Goal: Information Seeking & Learning: Find specific fact

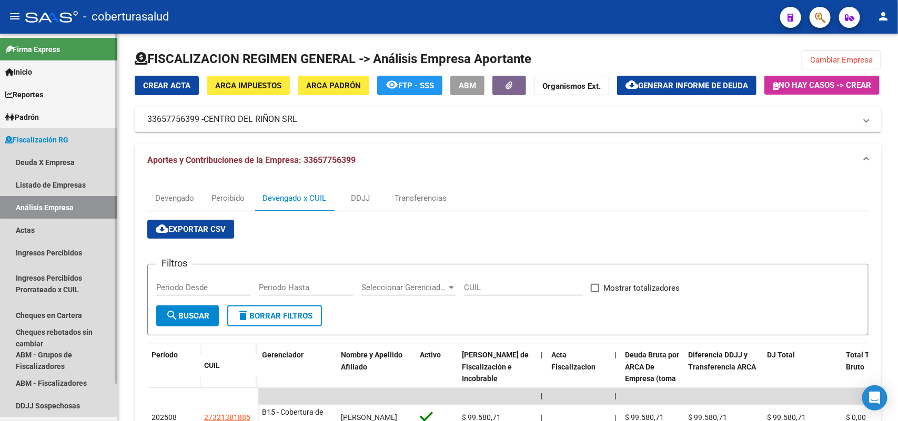
click at [20, 137] on span "Fiscalización RG" at bounding box center [36, 140] width 63 height 12
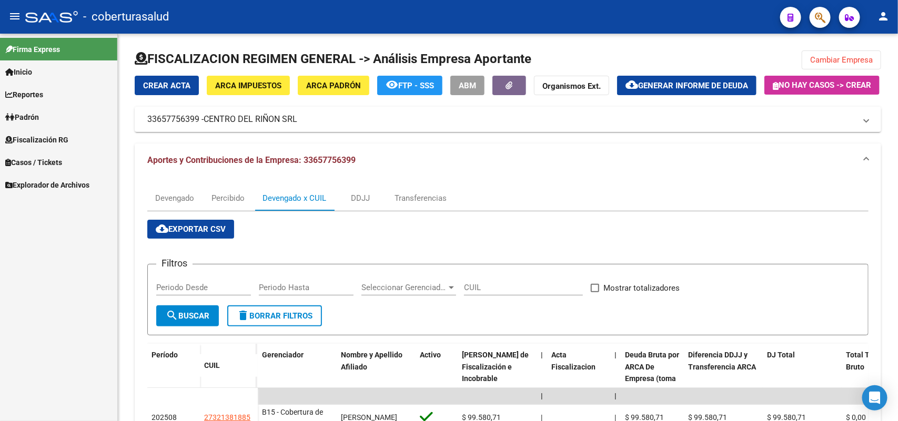
click at [22, 141] on span "Fiscalización RG" at bounding box center [36, 140] width 63 height 12
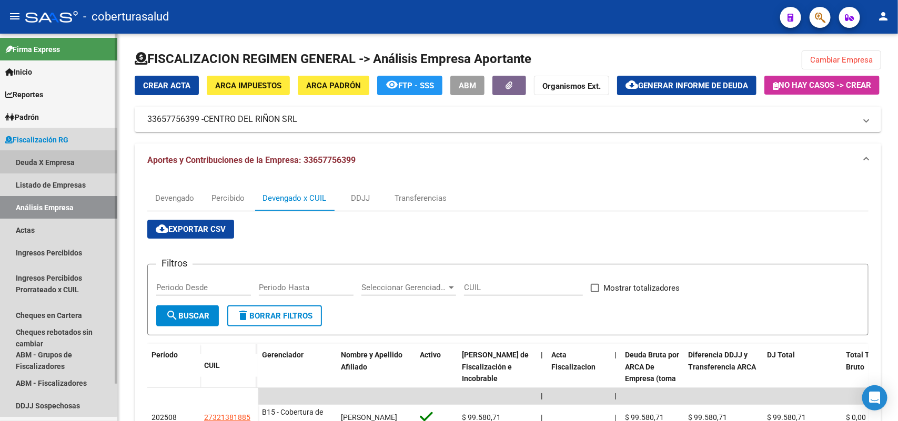
click at [25, 156] on link "Deuda X Empresa" at bounding box center [58, 162] width 117 height 23
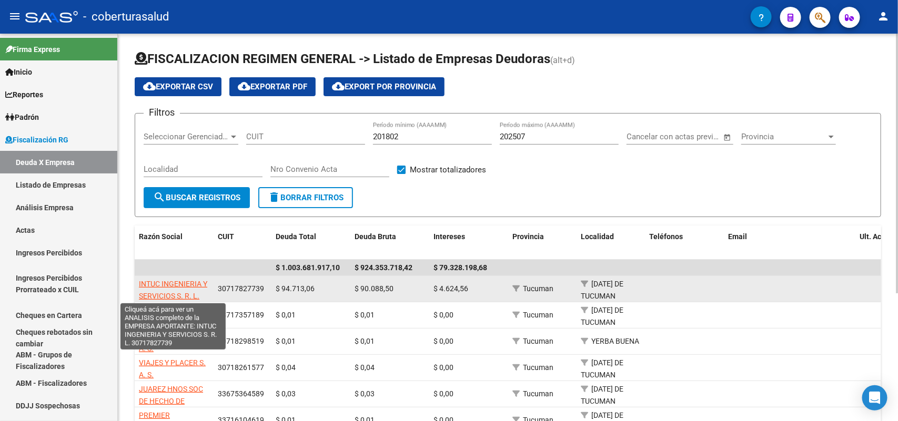
click at [159, 282] on span "INTUC INGENIERIA Y SERVICIOS S. R. L." at bounding box center [173, 290] width 68 height 21
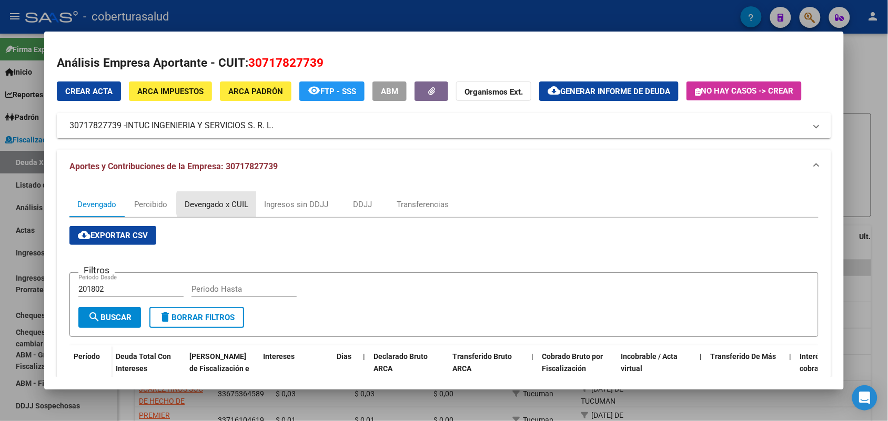
click at [220, 203] on div "Devengado x CUIL" at bounding box center [217, 205] width 64 height 12
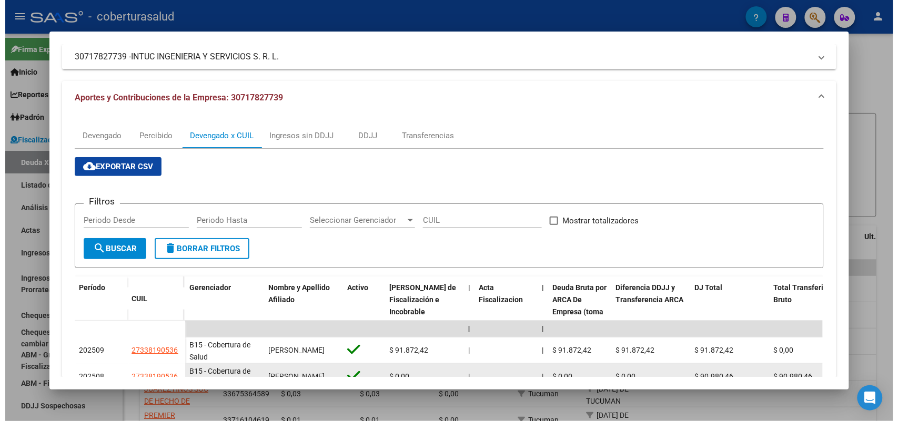
scroll to position [131, 0]
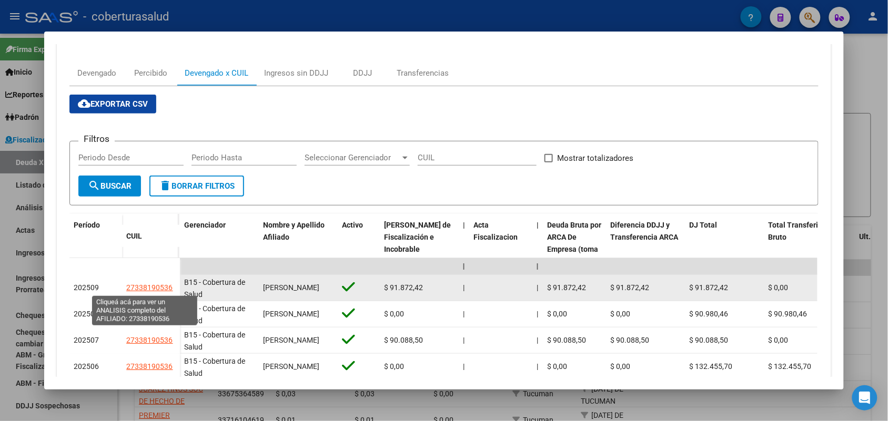
click at [126, 286] on span "27338190536" at bounding box center [149, 287] width 46 height 8
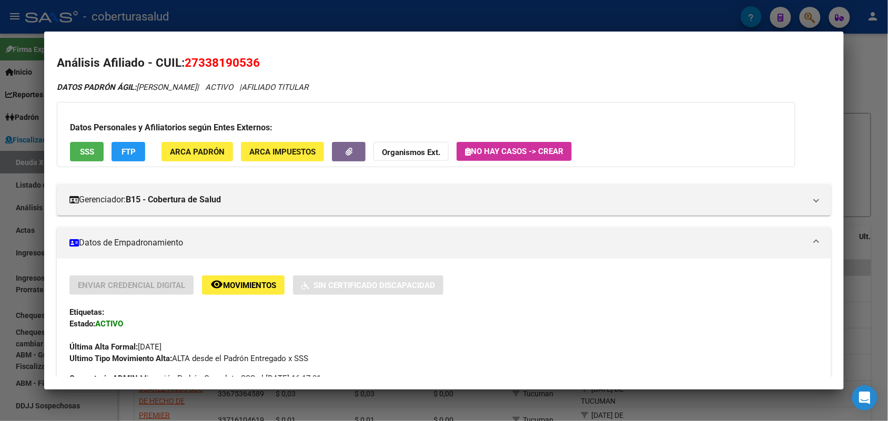
drag, startPoint x: 180, startPoint y: 62, endPoint x: 271, endPoint y: 56, distance: 91.7
click at [271, 56] on h2 "Análisis Afiliado - CUIL: 27338190536" at bounding box center [443, 63] width 773 height 18
copy span "27338190536"
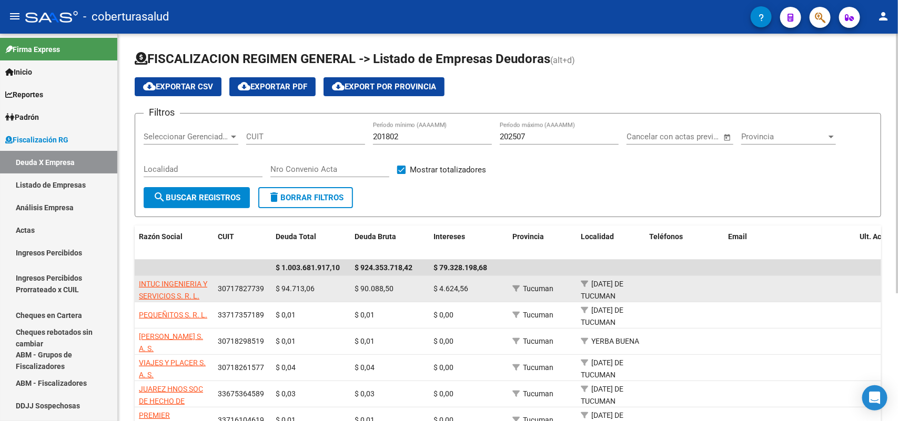
drag, startPoint x: 216, startPoint y: 286, endPoint x: 269, endPoint y: 296, distance: 53.5
click at [269, 296] on datatable-body-cell "30717827739" at bounding box center [242, 289] width 58 height 26
copy span "30717827739"
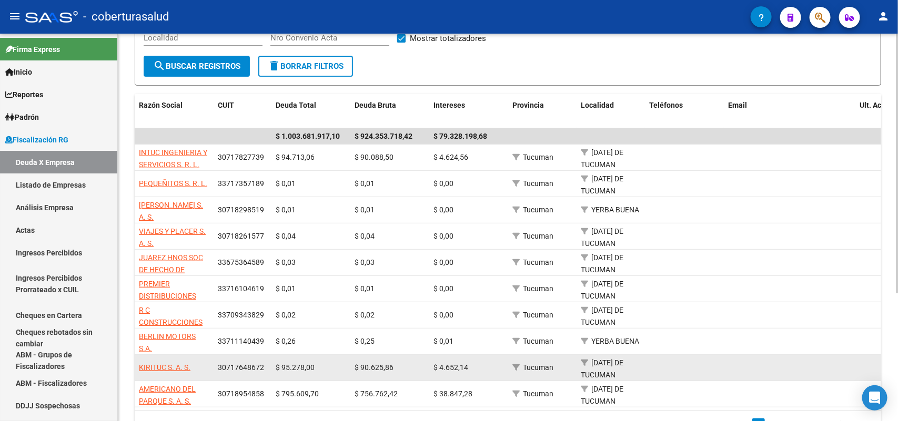
drag, startPoint x: 216, startPoint y: 366, endPoint x: 263, endPoint y: 372, distance: 48.1
click at [263, 372] on datatable-body-cell "30717648672" at bounding box center [242, 368] width 58 height 26
copy span "30717648672"
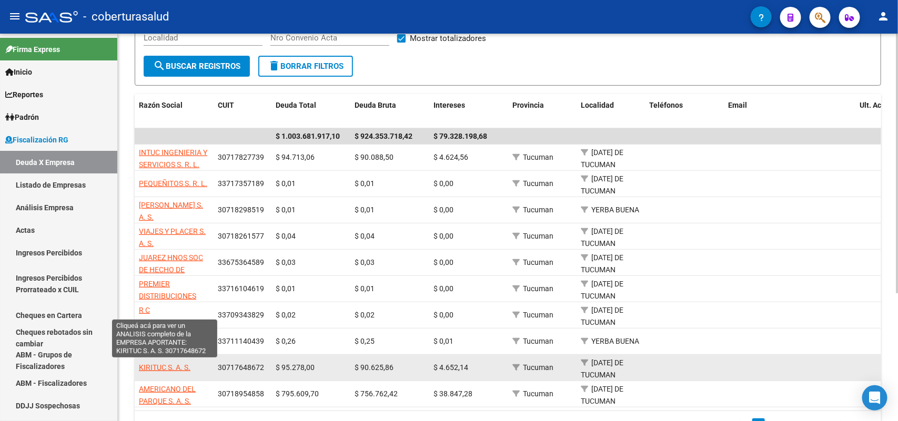
click at [160, 367] on span "KIRITUC S. A. S." at bounding box center [165, 367] width 52 height 8
type textarea "30717648672"
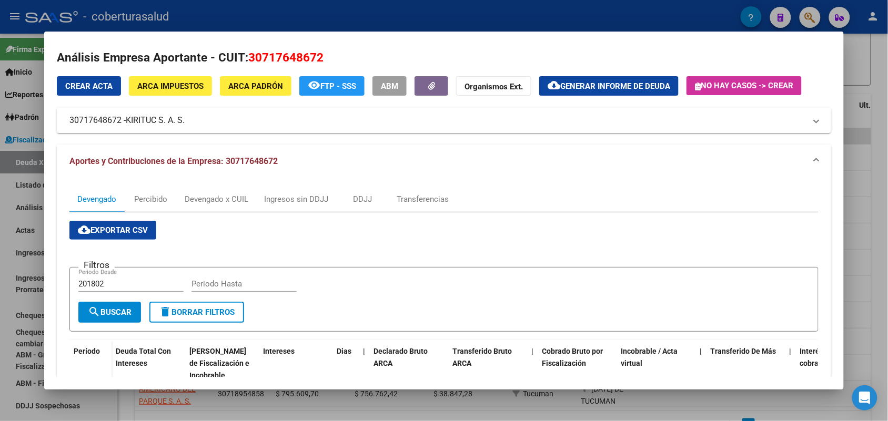
scroll to position [0, 0]
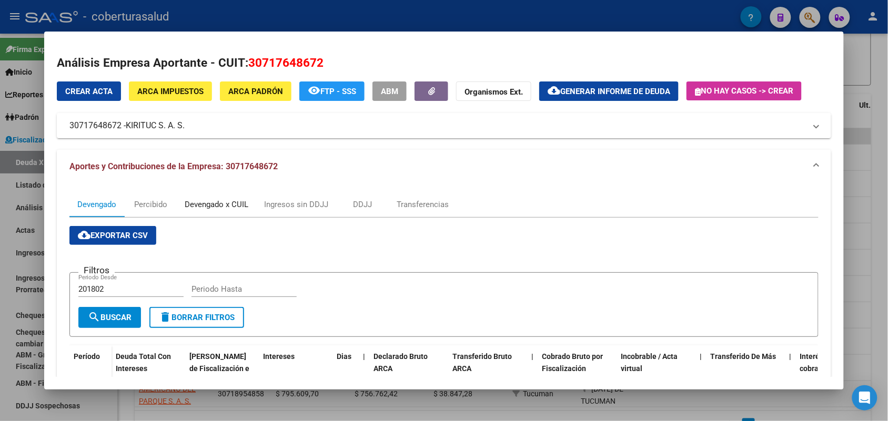
click at [208, 201] on div "Devengado x CUIL" at bounding box center [217, 205] width 64 height 12
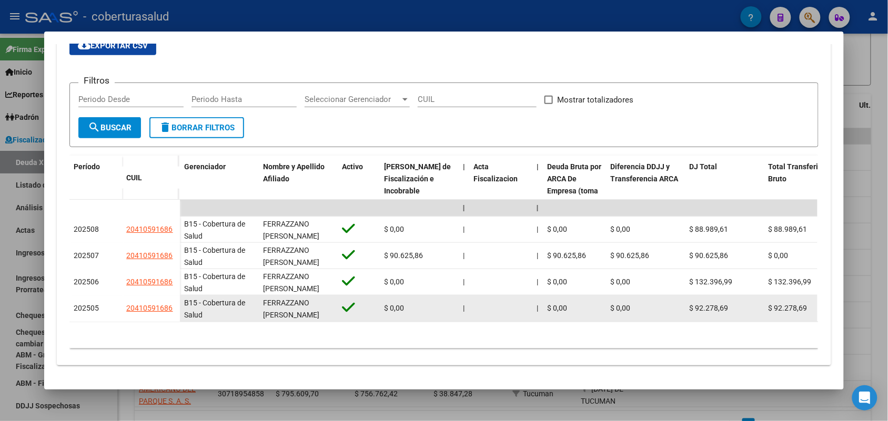
scroll to position [197, 0]
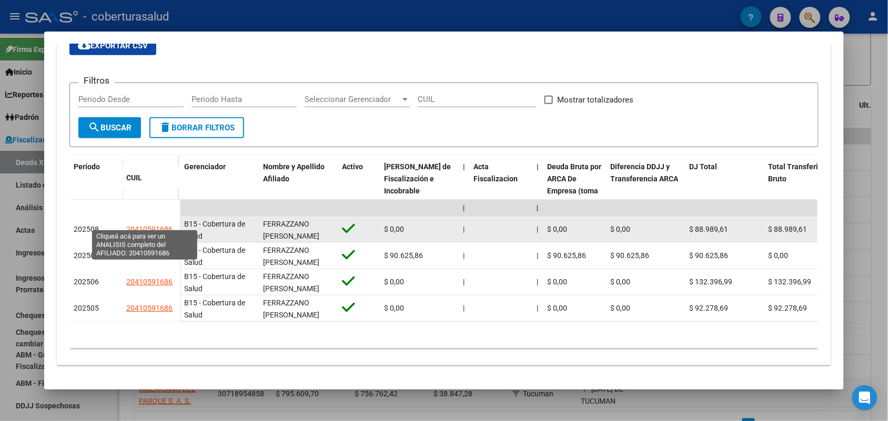
drag, startPoint x: 124, startPoint y: 220, endPoint x: 166, endPoint y: 226, distance: 43.1
click at [166, 226] on span "20410591686" at bounding box center [149, 229] width 46 height 8
copy span "20410591686"
type textarea "20410591686"
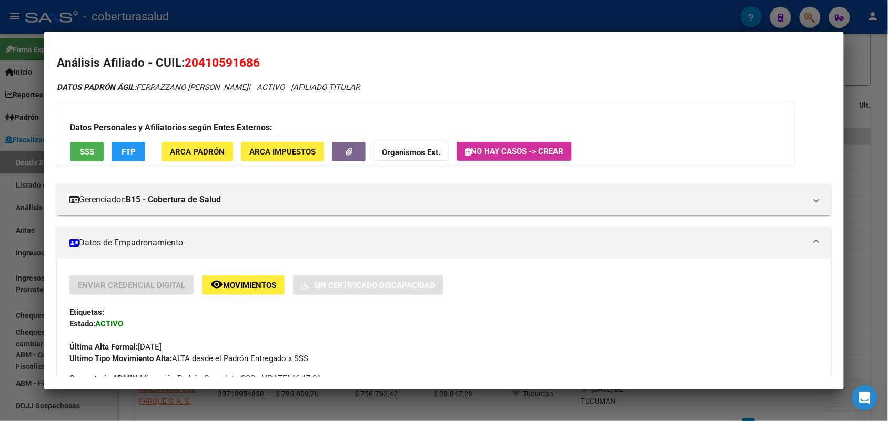
drag, startPoint x: 182, startPoint y: 59, endPoint x: 263, endPoint y: 60, distance: 81.0
click at [263, 61] on h2 "Análisis Afiliado - CUIL: 20410591686" at bounding box center [443, 63] width 773 height 18
copy span "20410591686"
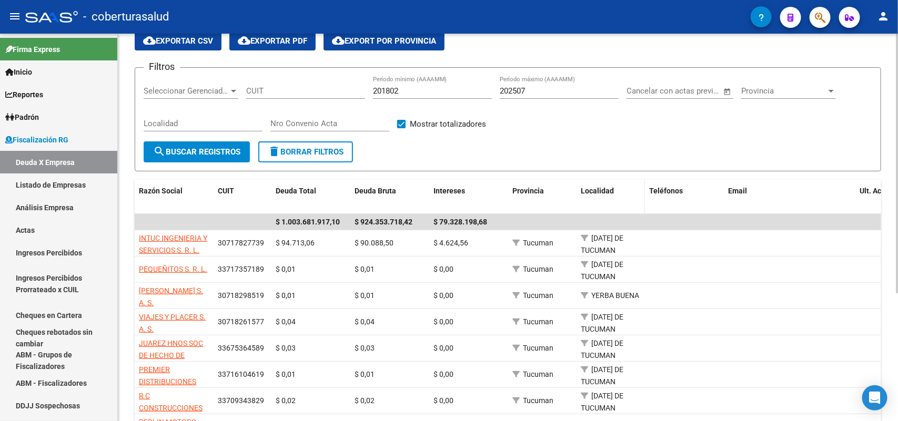
scroll to position [0, 0]
